Goal: Find specific page/section: Find specific page/section

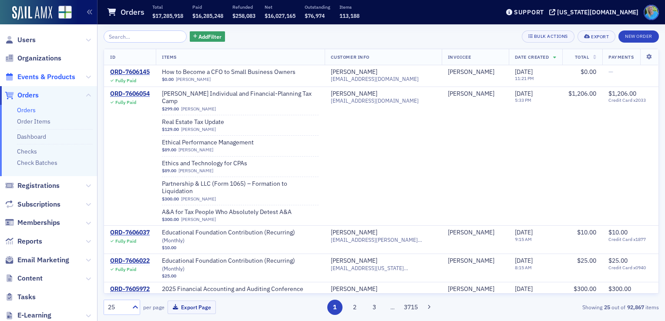
click at [68, 77] on span "Events & Products" at bounding box center [46, 77] width 58 height 10
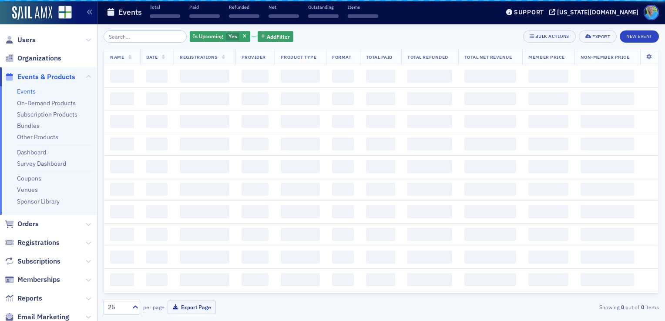
click at [127, 38] on input "search" at bounding box center [145, 36] width 83 height 12
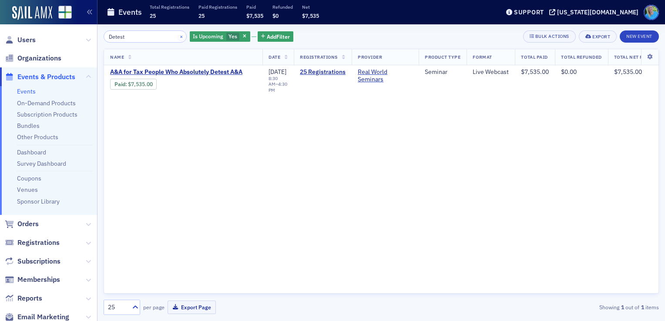
type input "Detest"
click at [178, 36] on button "×" at bounding box center [182, 36] width 8 height 8
click at [172, 36] on input "Detest" at bounding box center [145, 36] width 83 height 12
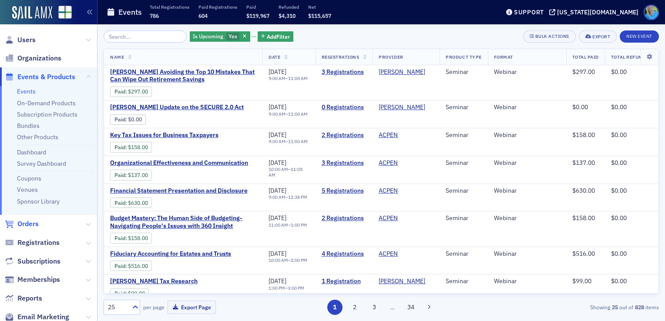
click at [33, 222] on span "Orders" at bounding box center [27, 224] width 21 height 10
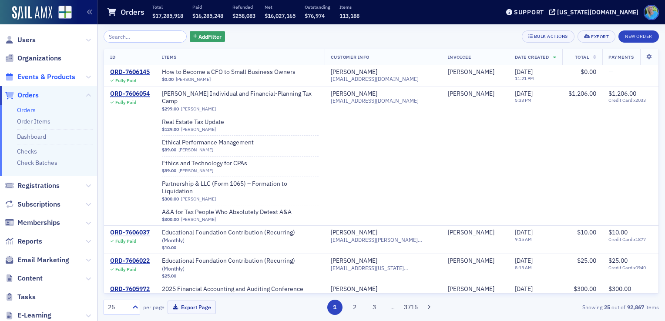
click at [44, 80] on span "Events & Products" at bounding box center [46, 77] width 58 height 10
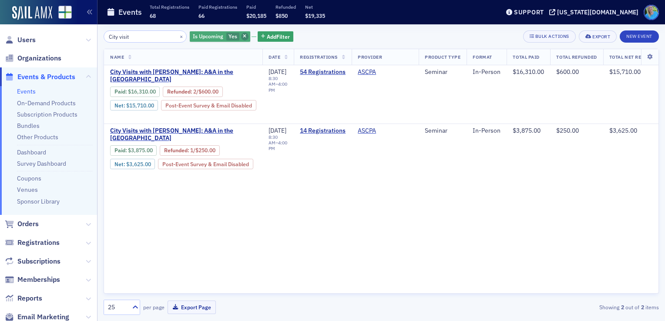
type input "City visit"
click at [241, 33] on span "button" at bounding box center [245, 37] width 8 height 8
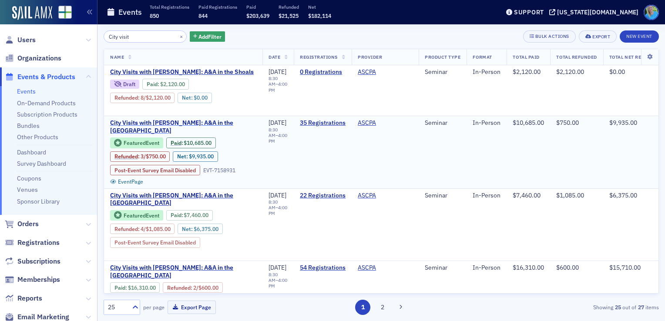
click at [233, 124] on span "City Visits with [PERSON_NAME]: A&A in the [GEOGRAPHIC_DATA]" at bounding box center [183, 126] width 146 height 15
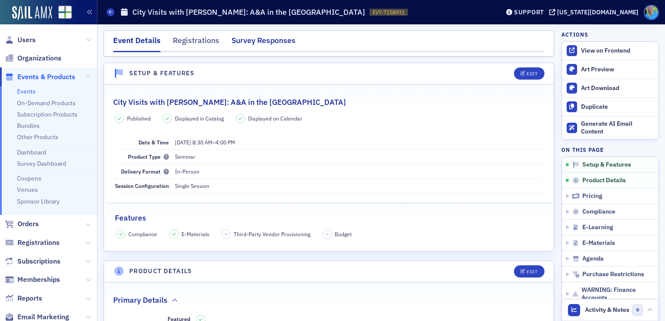
click at [245, 44] on div "Survey Responses" at bounding box center [263, 43] width 64 height 16
